Goal: Find specific page/section: Find specific page/section

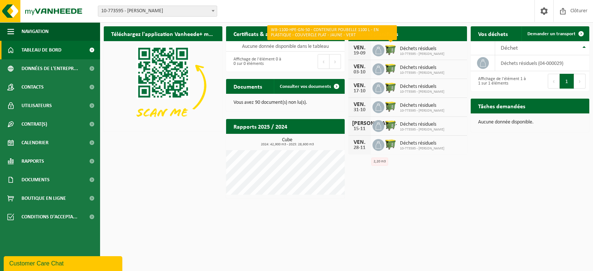
click at [394, 49] on img at bounding box center [390, 49] width 13 height 13
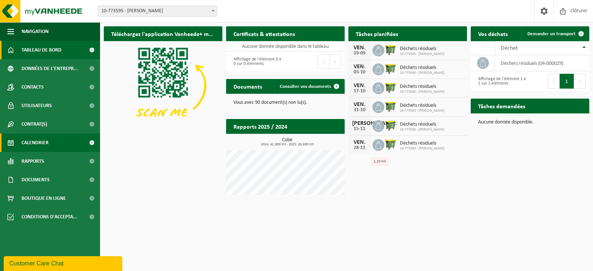
click at [42, 143] on span "Calendrier" at bounding box center [35, 142] width 27 height 19
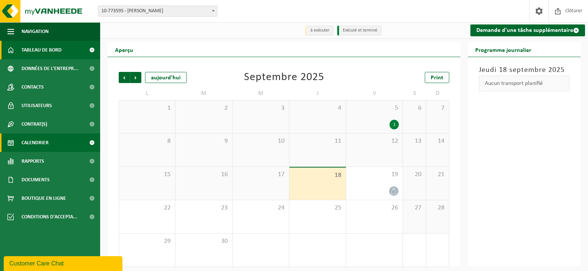
click at [39, 49] on span "Tableau de bord" at bounding box center [42, 50] width 40 height 19
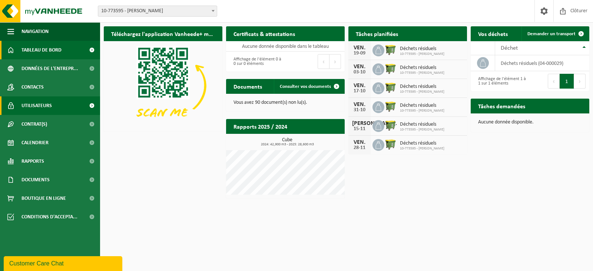
click at [30, 105] on span "Utilisateurs" at bounding box center [37, 105] width 30 height 19
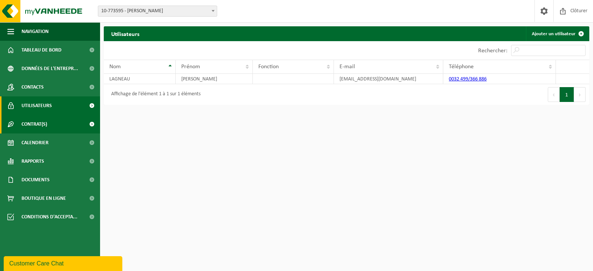
click at [36, 126] on span "Contrat(s)" at bounding box center [35, 124] width 26 height 19
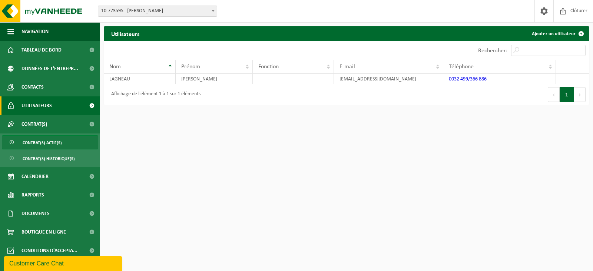
click at [34, 142] on span "Contrat(s) actif(s)" at bounding box center [42, 143] width 39 height 14
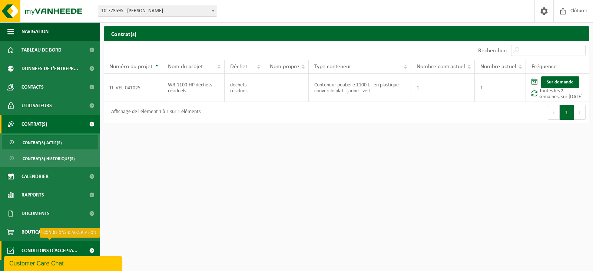
click at [47, 249] on span "Conditions d'accepta..." at bounding box center [50, 250] width 56 height 19
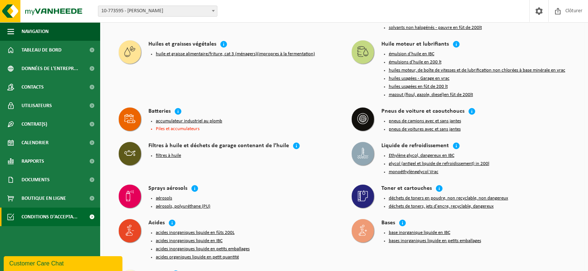
scroll to position [680, 0]
